Goal: Check status: Check status

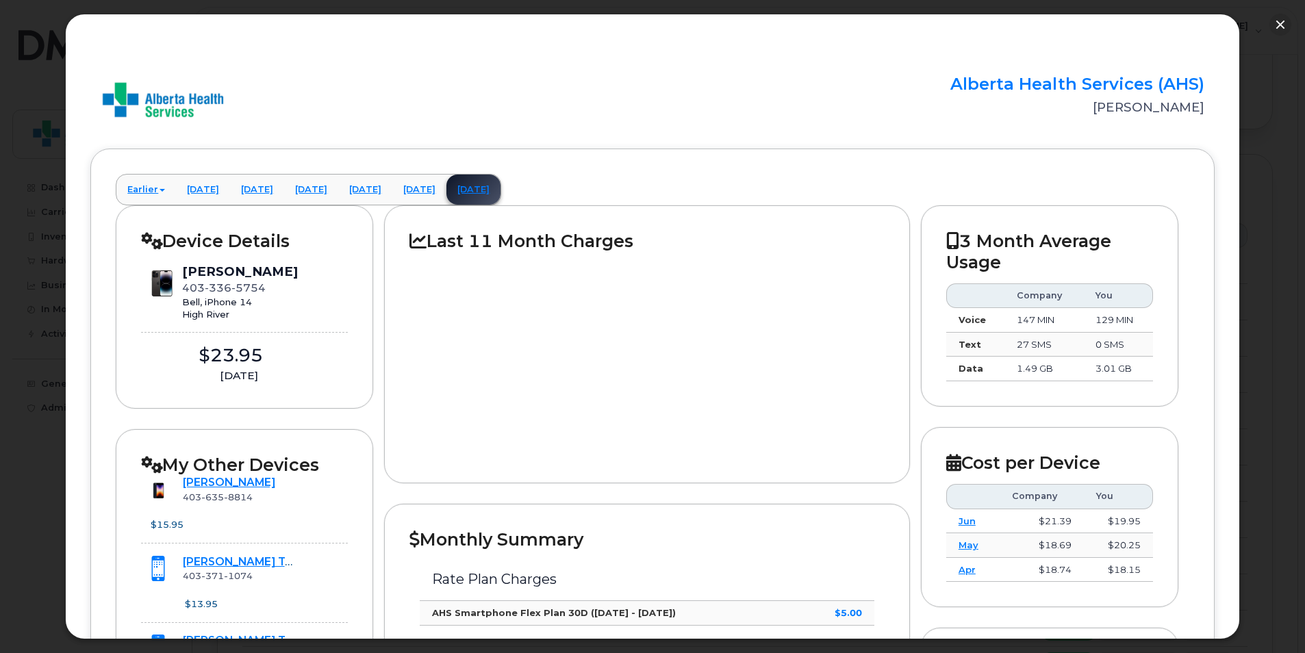
scroll to position [460, 0]
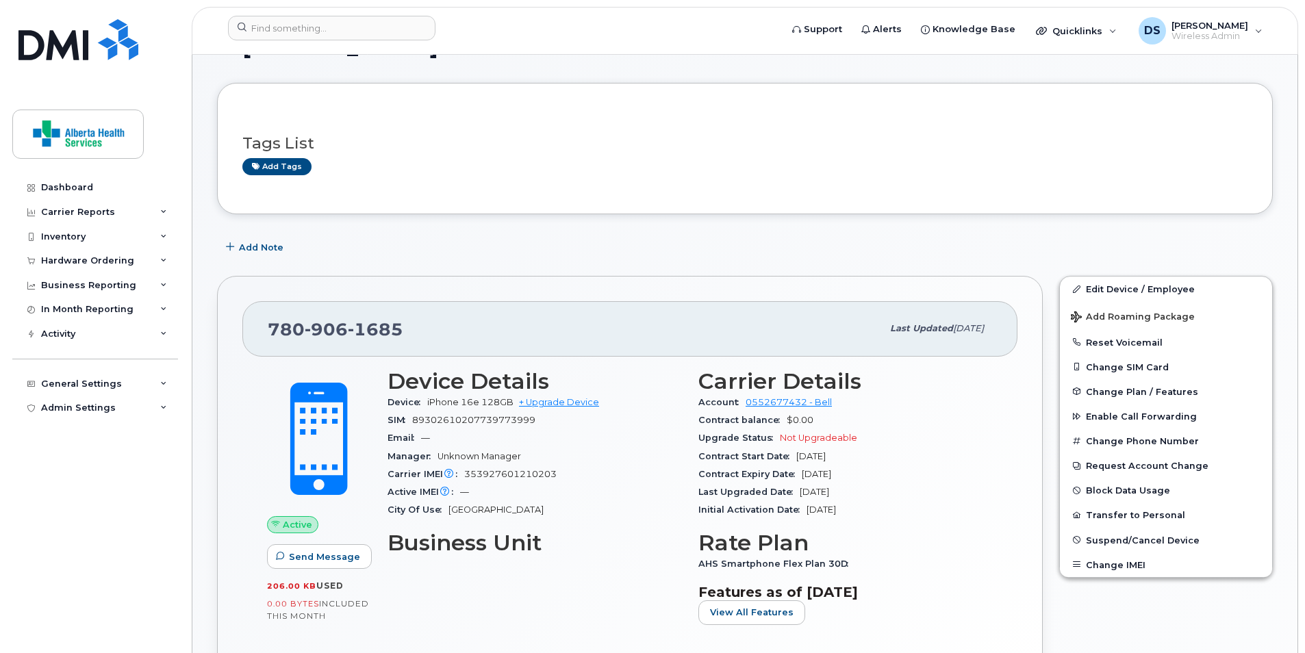
scroll to position [68, 0]
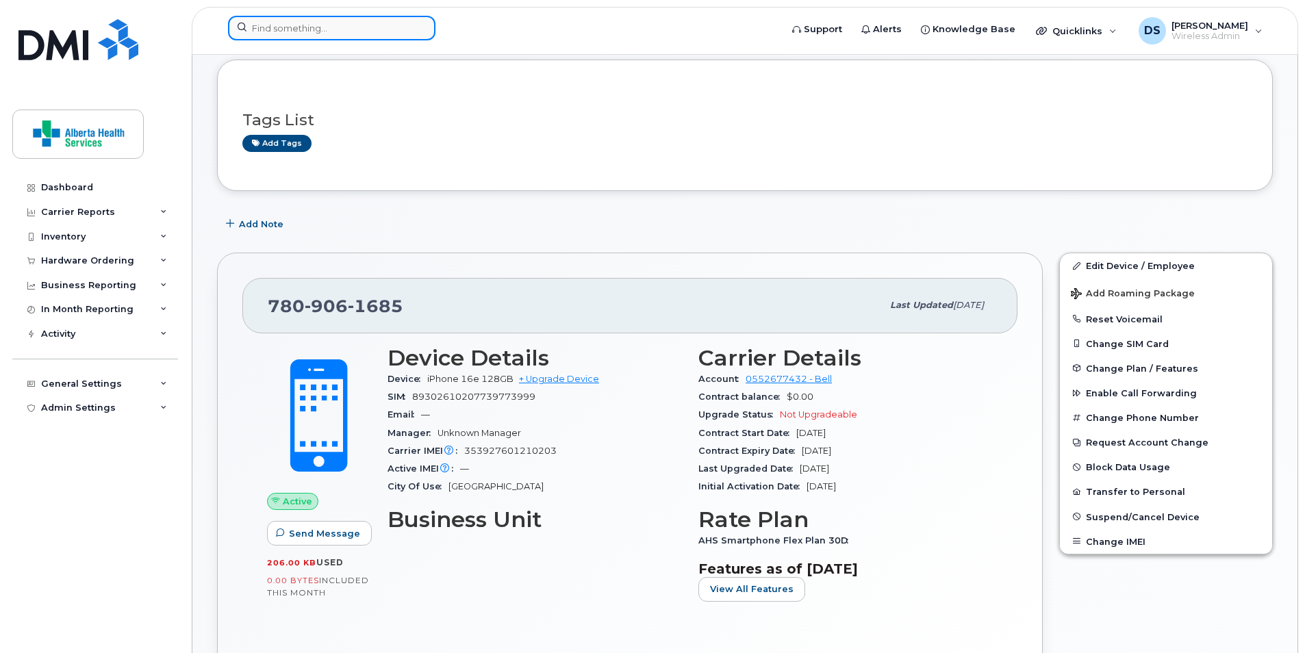
click at [377, 29] on input at bounding box center [332, 28] width 208 height 25
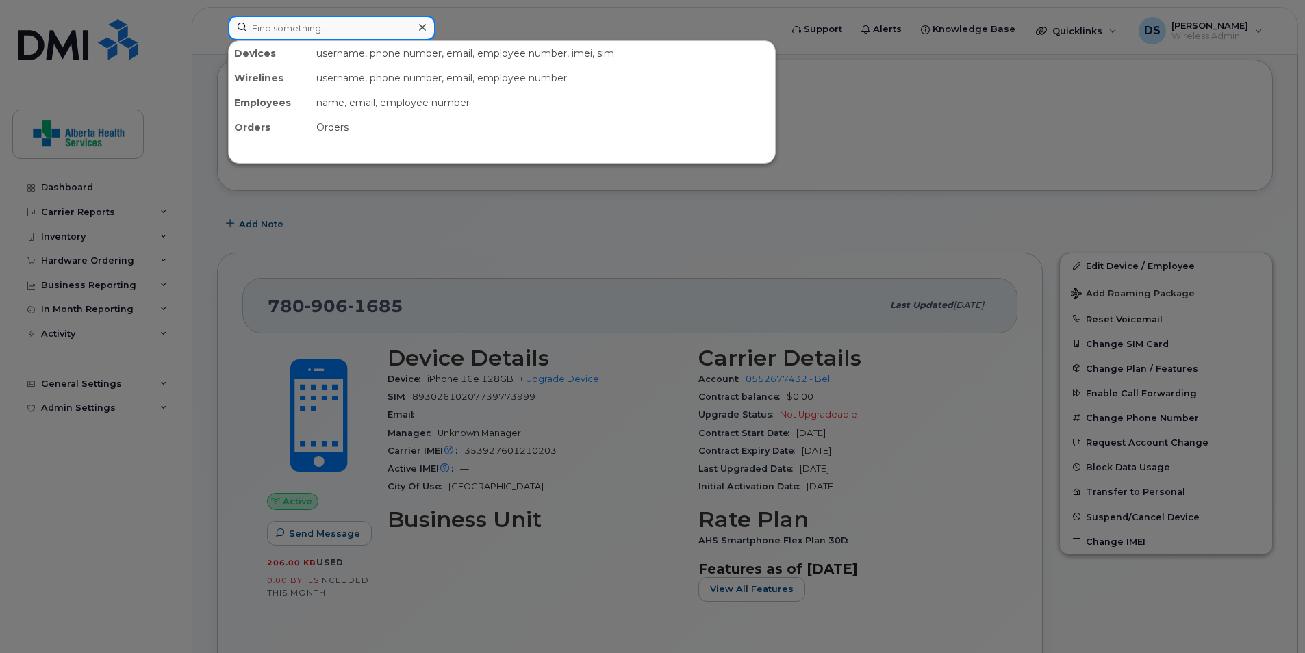
paste input "5879873384"
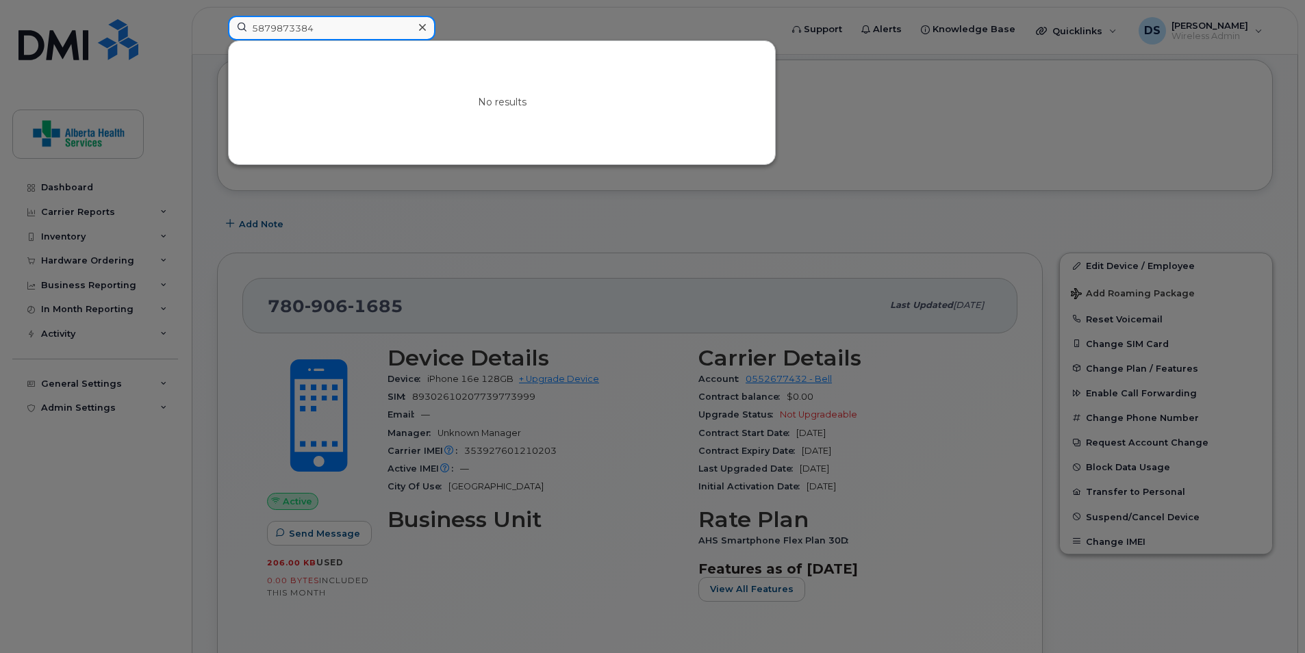
type input "5879873384"
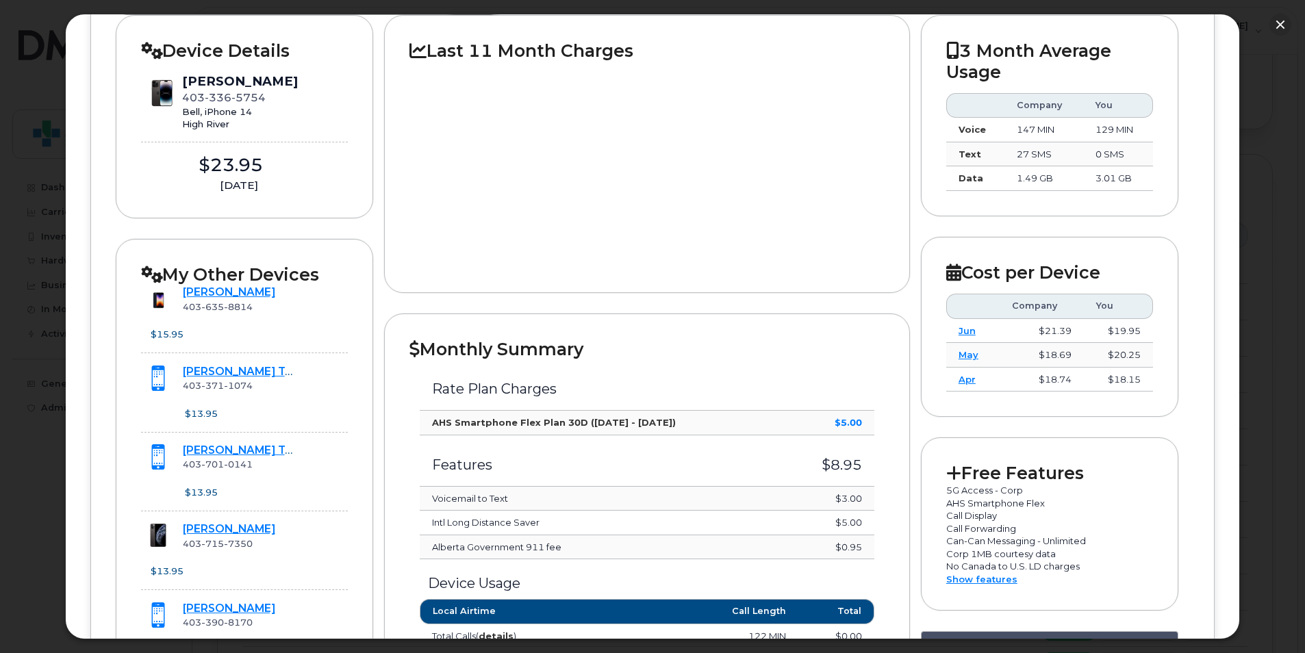
scroll to position [186, 0]
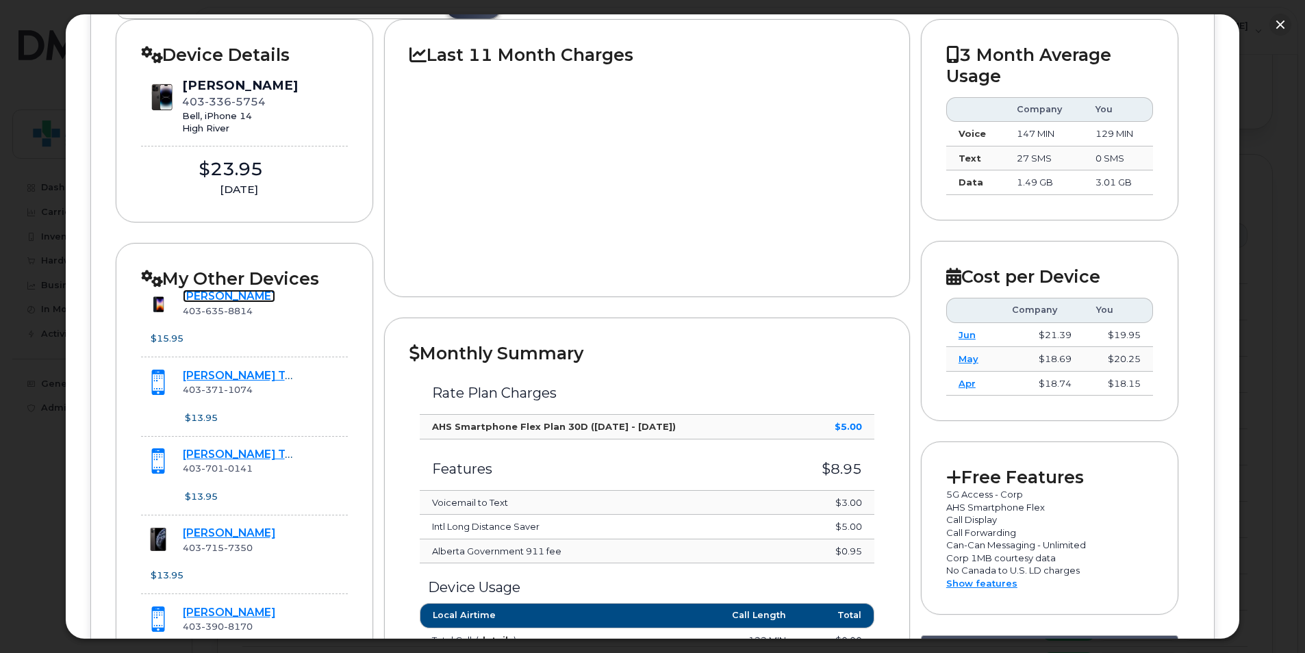
click at [242, 297] on link "[PERSON_NAME]" at bounding box center [229, 296] width 92 height 13
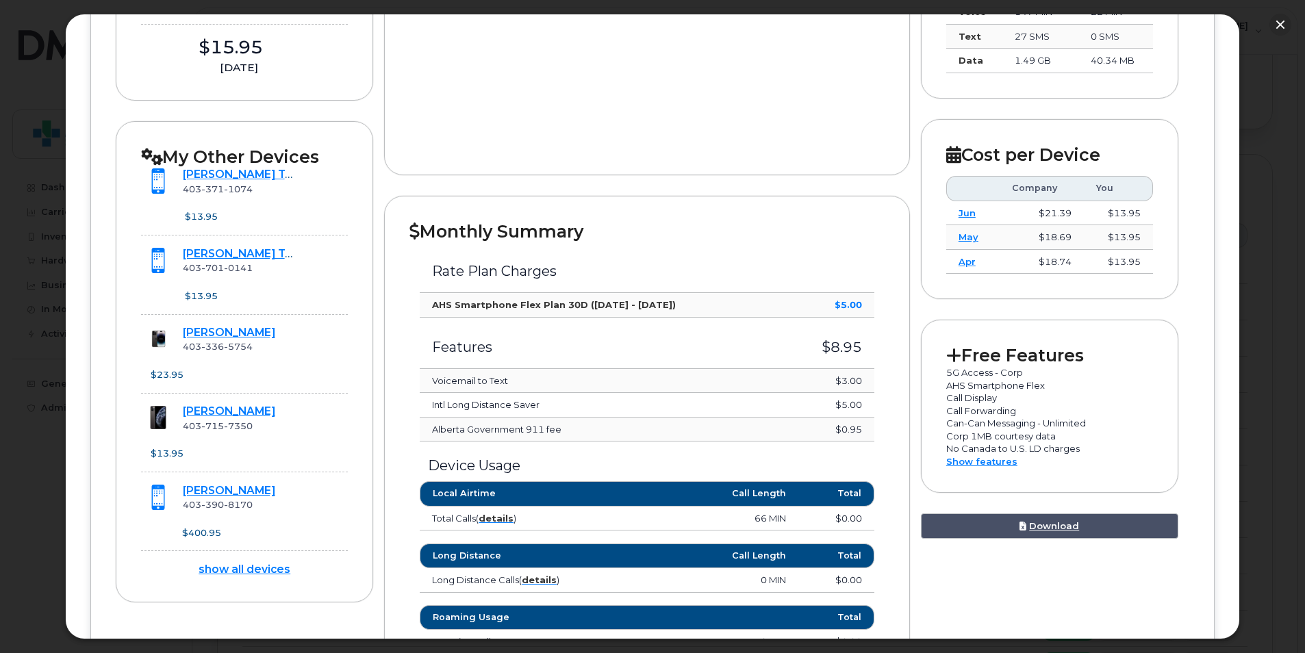
scroll to position [460, 0]
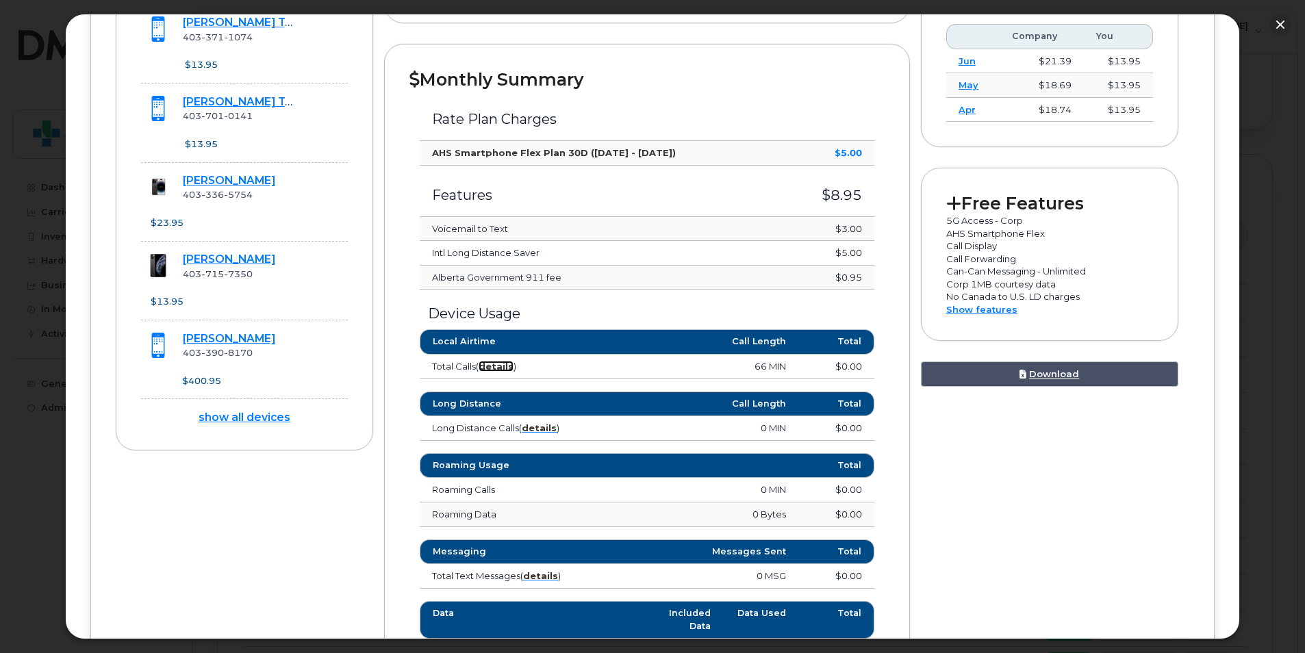
click at [504, 369] on strong "details" at bounding box center [496, 366] width 35 height 11
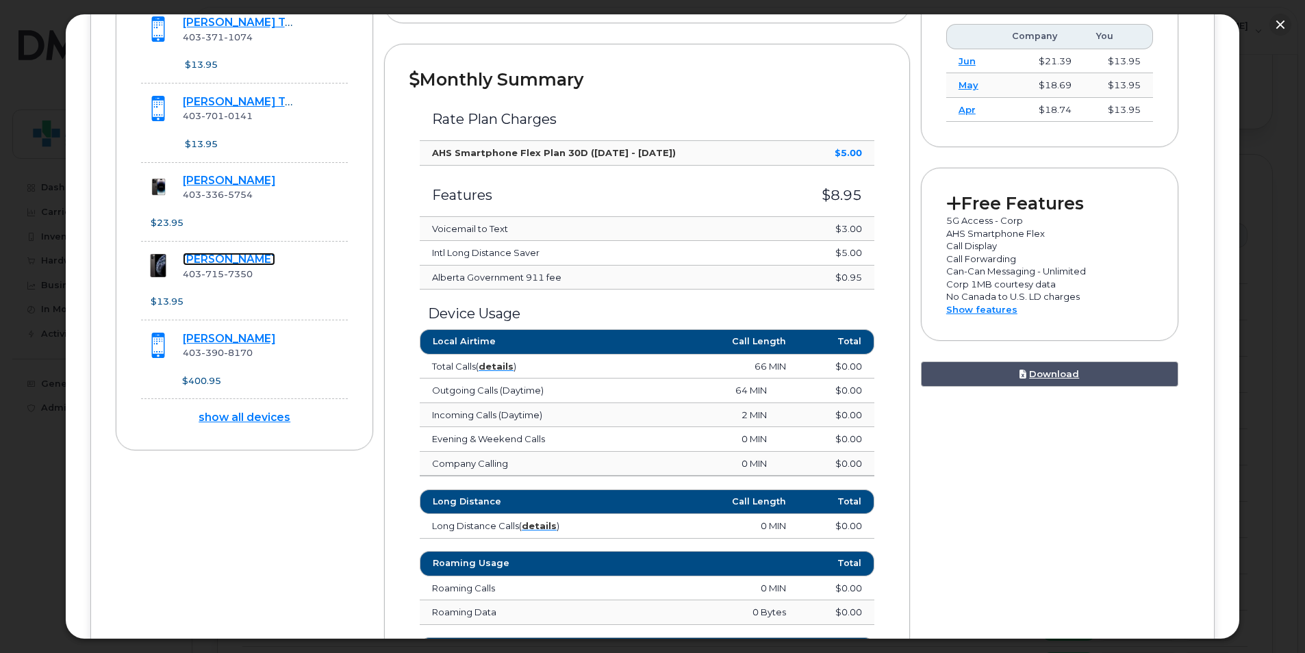
click at [235, 255] on link "[PERSON_NAME]" at bounding box center [229, 259] width 92 height 13
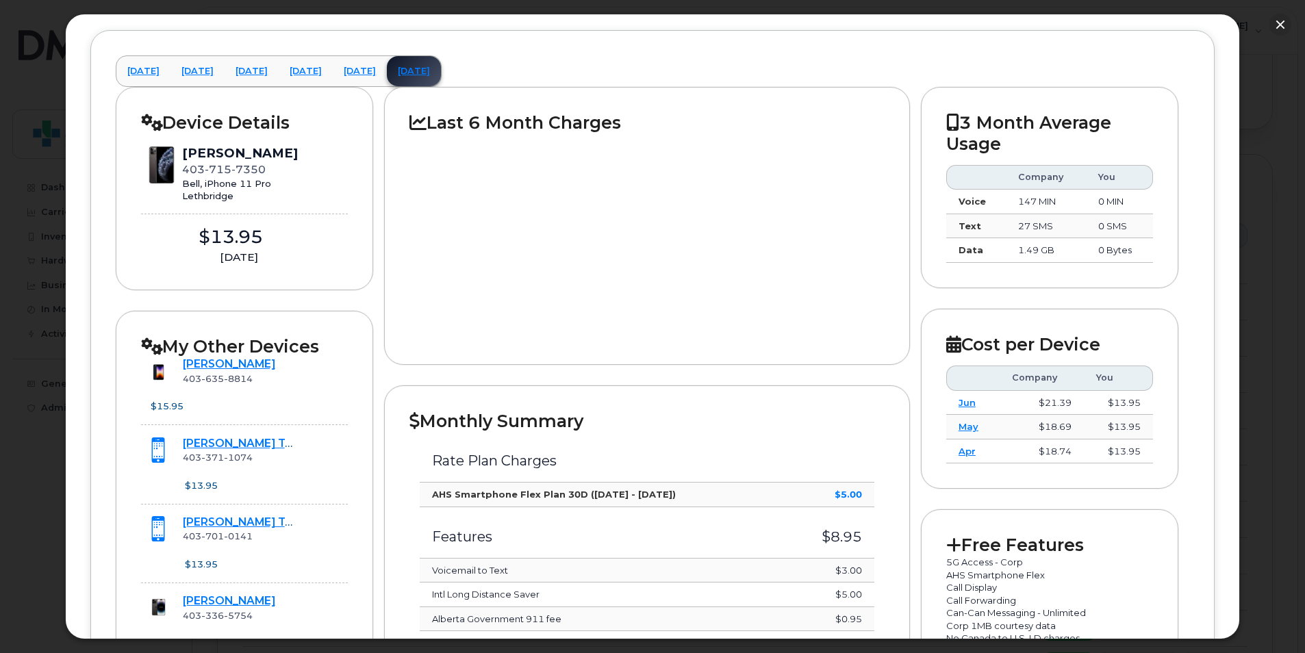
scroll to position [0, 0]
